Goal: Find specific page/section: Find specific page/section

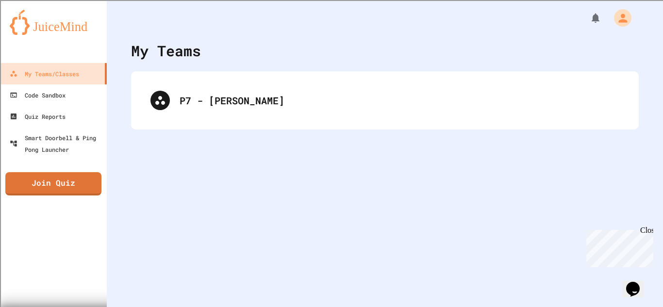
click at [645, 235] on div "Close" at bounding box center [646, 232] width 12 height 12
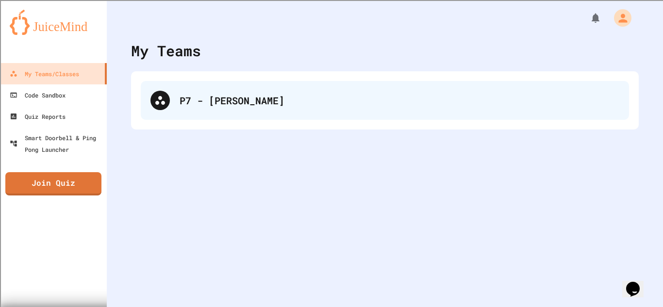
click at [351, 115] on div "P7 - [PERSON_NAME]" at bounding box center [385, 100] width 488 height 39
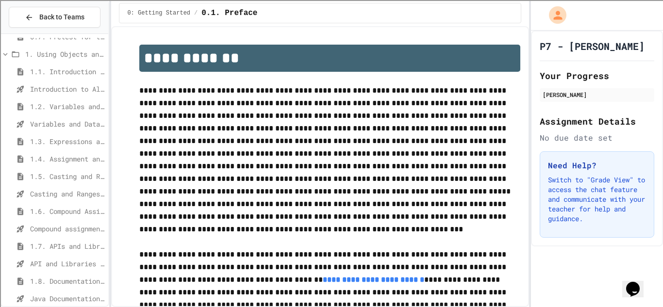
scroll to position [82, 0]
click at [72, 282] on span "1.8. Documentation with Comments and Preconditions" at bounding box center [67, 281] width 74 height 10
